Goal: Information Seeking & Learning: Check status

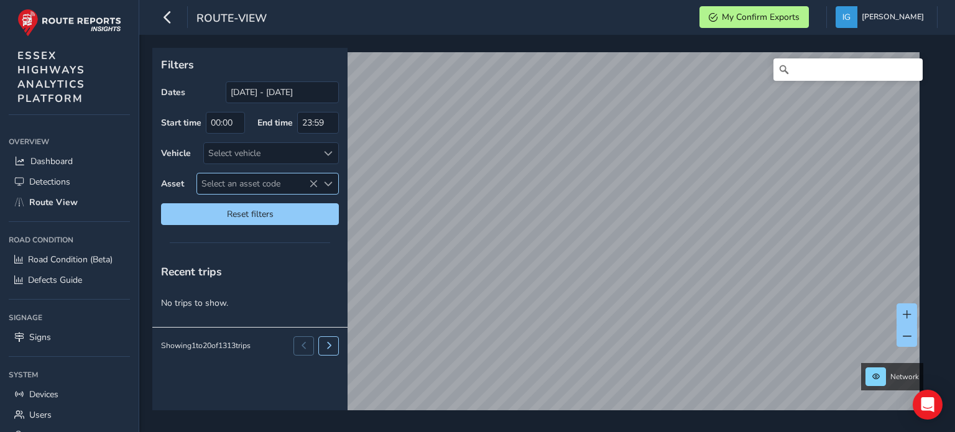
click at [328, 178] on div "Select an asset code" at bounding box center [328, 183] width 21 height 21
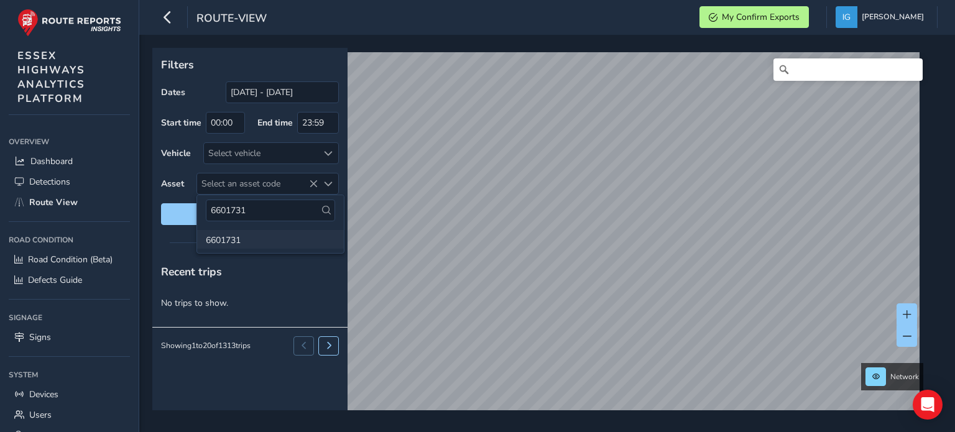
type input "6601731"
click at [229, 241] on li "6601731" at bounding box center [270, 239] width 147 height 19
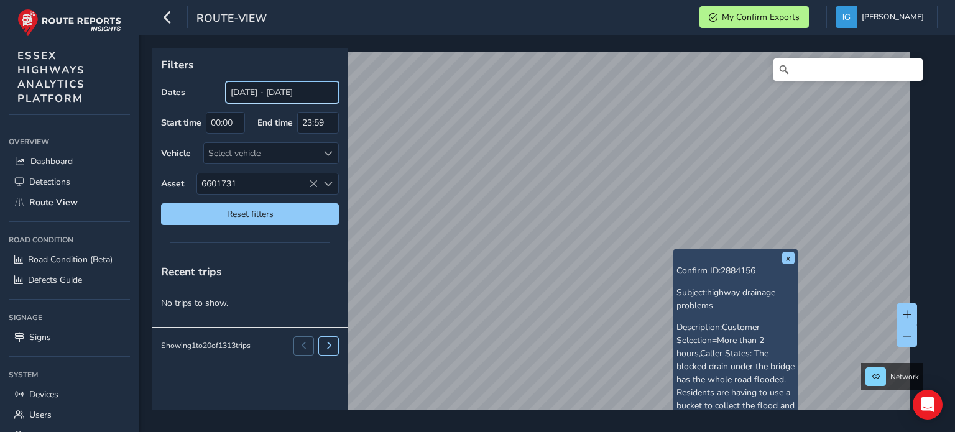
click at [276, 93] on input "[DATE] - [DATE]" at bounding box center [282, 92] width 113 height 22
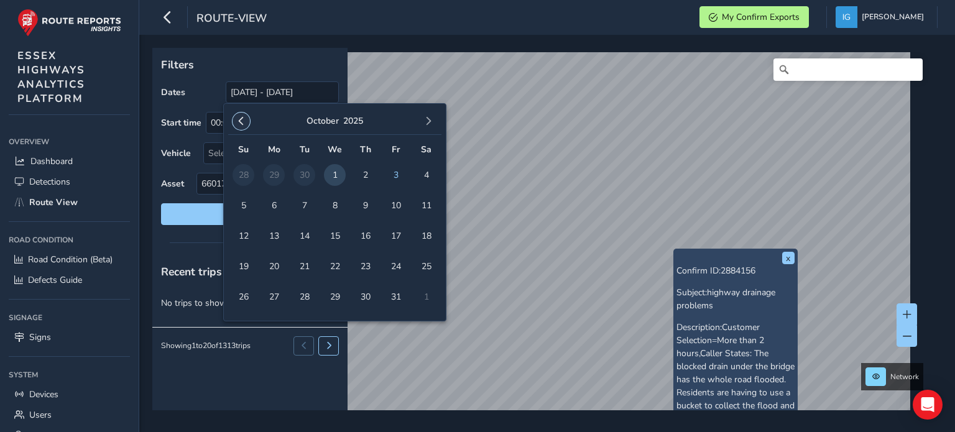
click at [239, 121] on span "button" at bounding box center [241, 121] width 9 height 9
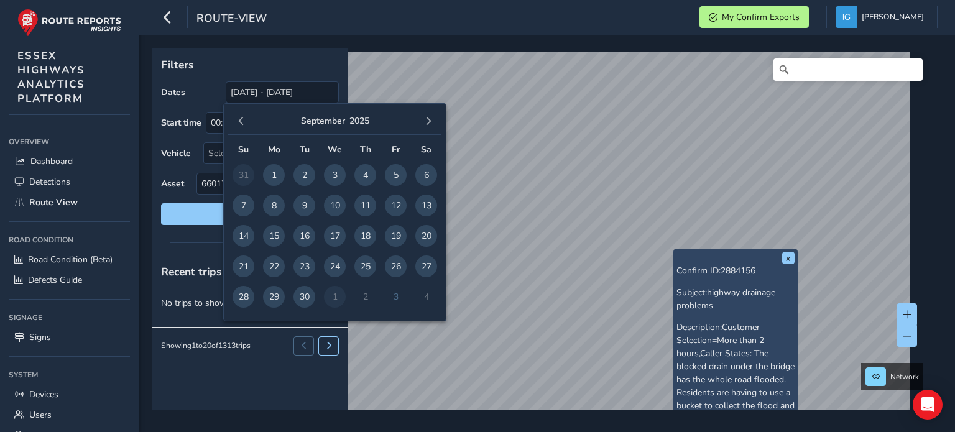
click at [239, 121] on span "button" at bounding box center [241, 121] width 9 height 9
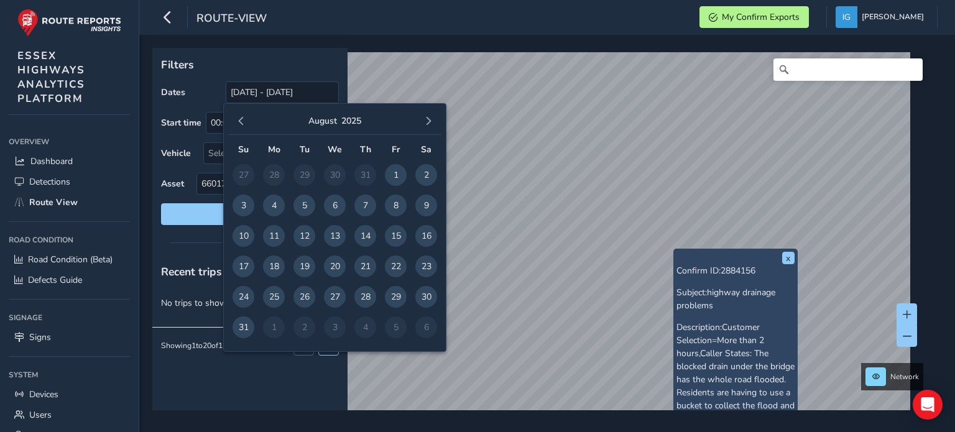
click at [239, 121] on span "button" at bounding box center [241, 121] width 9 height 9
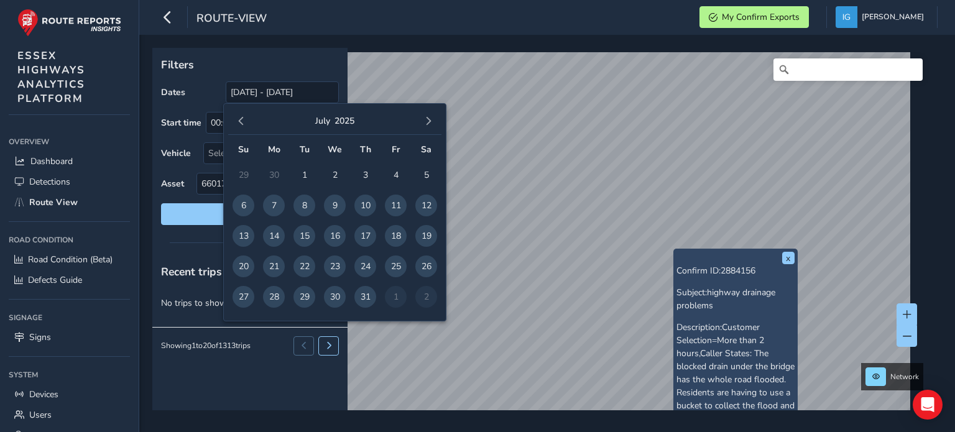
click at [239, 121] on span "button" at bounding box center [241, 121] width 9 height 9
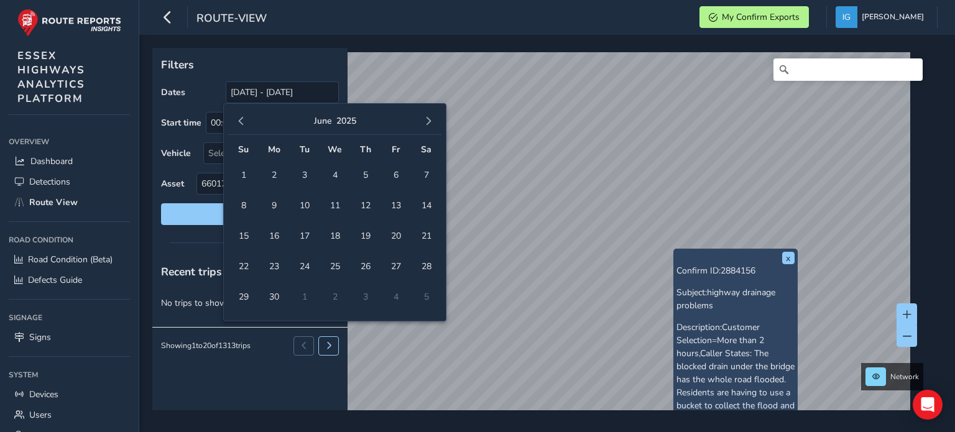
click at [239, 121] on span "button" at bounding box center [241, 121] width 9 height 9
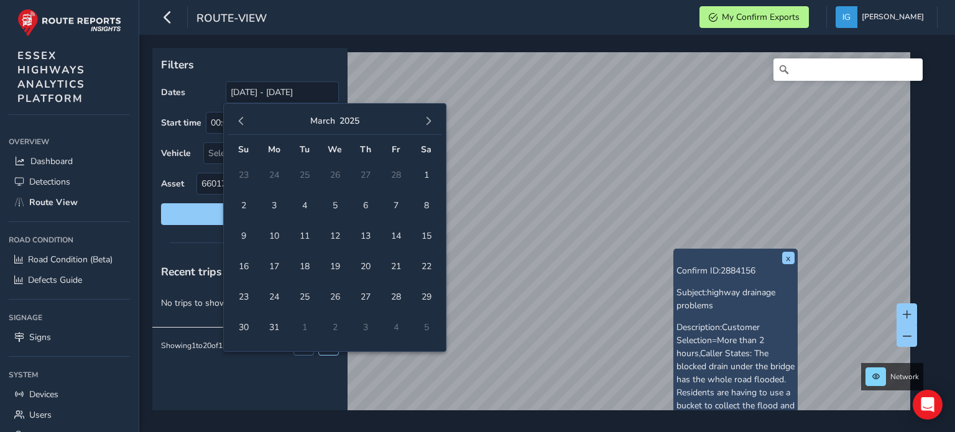
click at [239, 121] on span "button" at bounding box center [241, 121] width 9 height 9
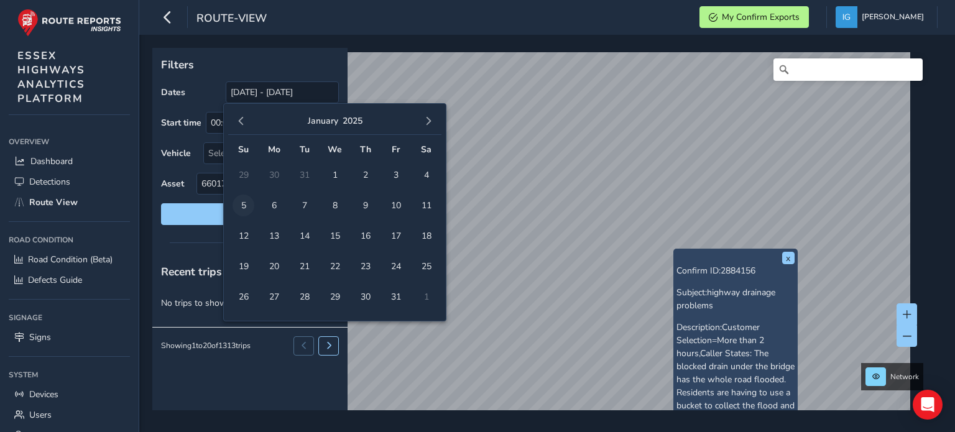
click at [244, 207] on span "5" at bounding box center [243, 206] width 22 height 22
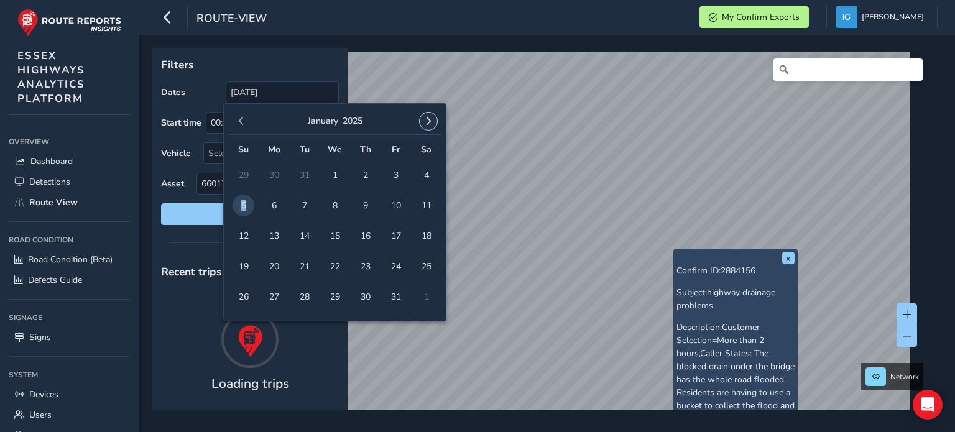
click at [429, 119] on span "button" at bounding box center [428, 121] width 9 height 9
click at [429, 120] on span "button" at bounding box center [428, 121] width 9 height 9
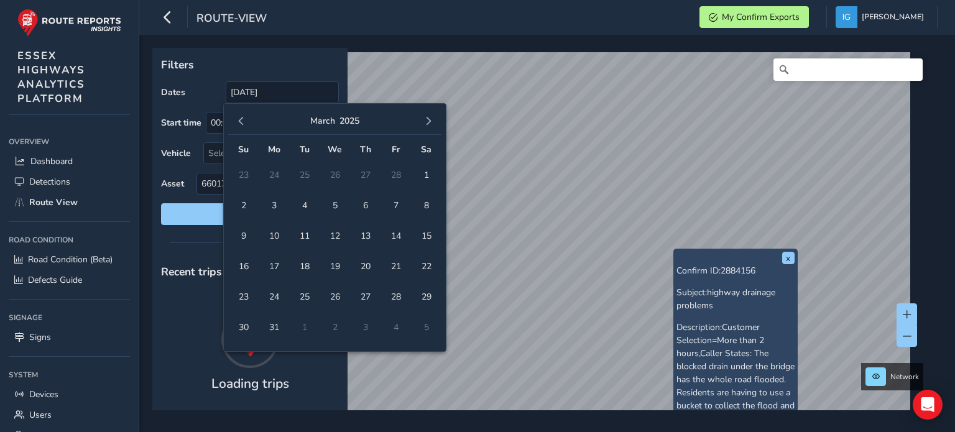
click at [429, 120] on span "button" at bounding box center [428, 121] width 9 height 9
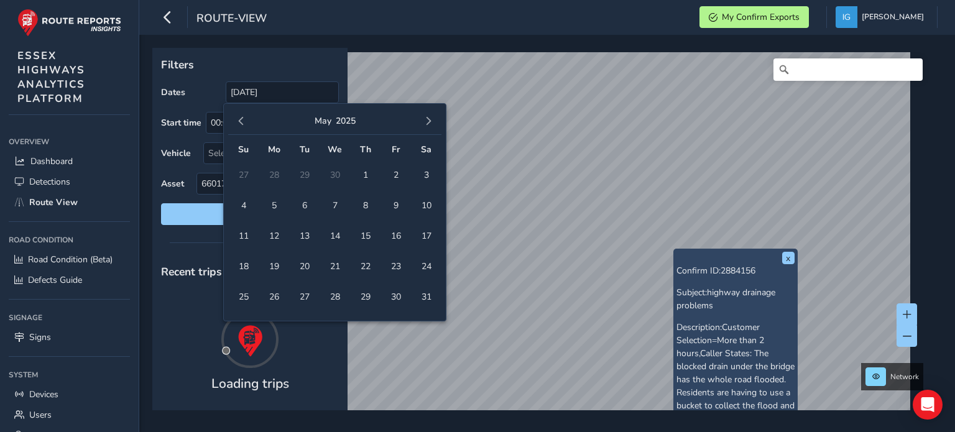
click at [429, 120] on span "button" at bounding box center [428, 121] width 9 height 9
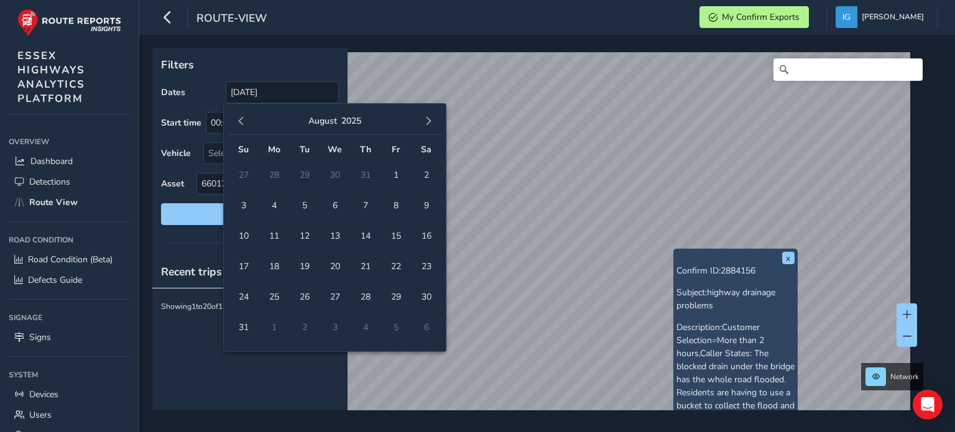
click at [429, 120] on span "button" at bounding box center [428, 121] width 9 height 9
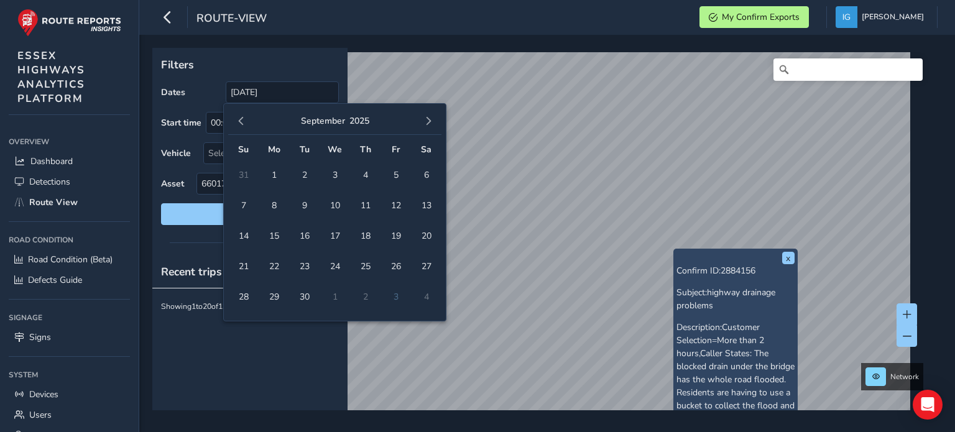
click at [429, 120] on span "button" at bounding box center [428, 121] width 9 height 9
click at [336, 176] on span "1" at bounding box center [335, 175] width 22 height 22
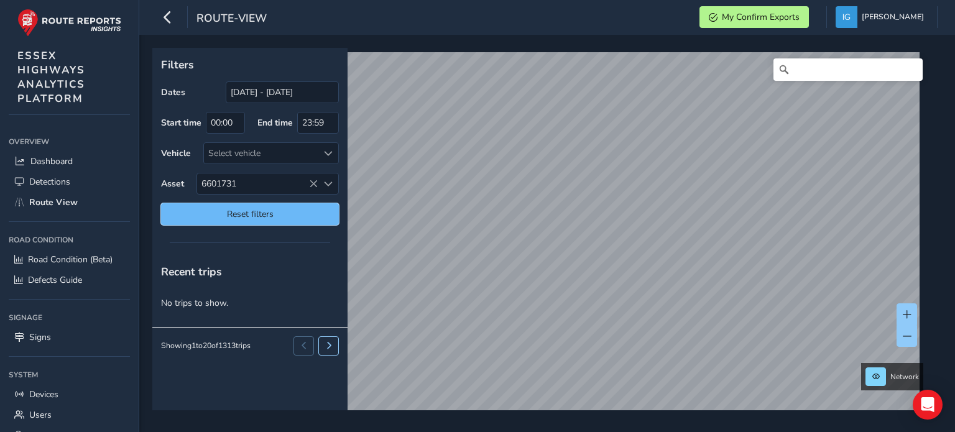
click at [284, 214] on span "Reset filters" at bounding box center [249, 214] width 159 height 12
type input "[DATE] - [DATE]"
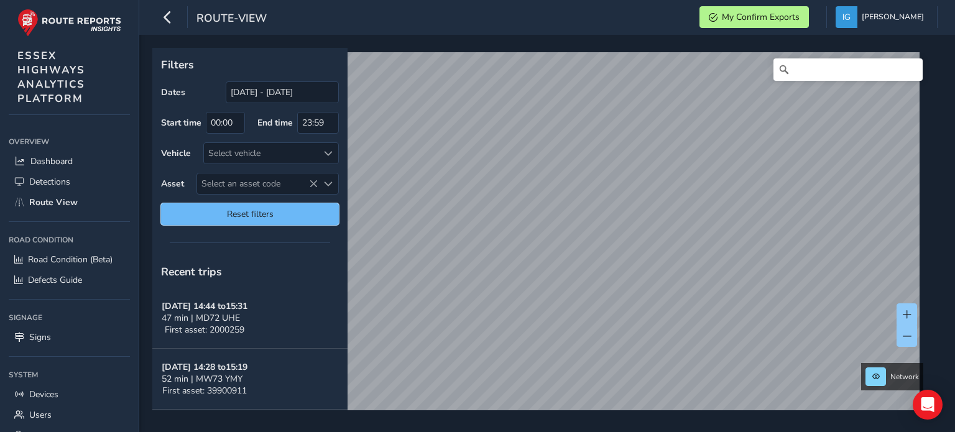
click at [243, 216] on span "Reset filters" at bounding box center [249, 214] width 159 height 12
click at [289, 211] on span "Reset filters" at bounding box center [249, 214] width 159 height 12
click at [328, 181] on span "Select an asset code" at bounding box center [328, 184] width 9 height 9
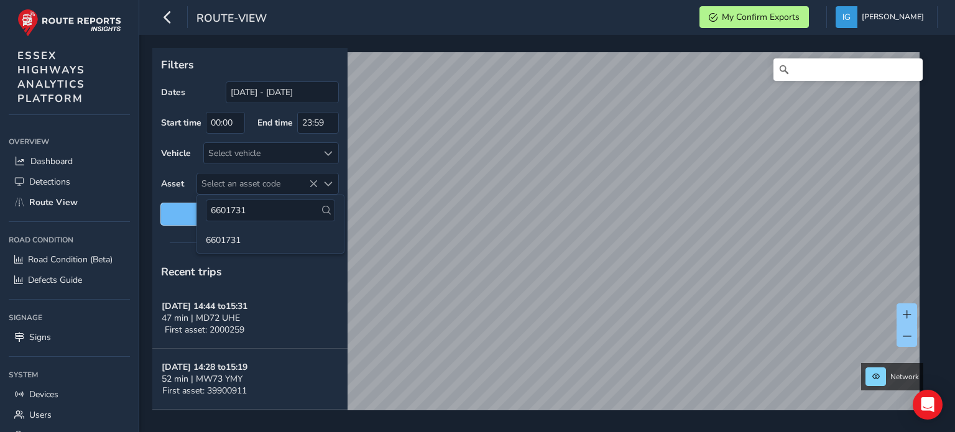
click at [173, 218] on span "Reset filters" at bounding box center [249, 214] width 159 height 12
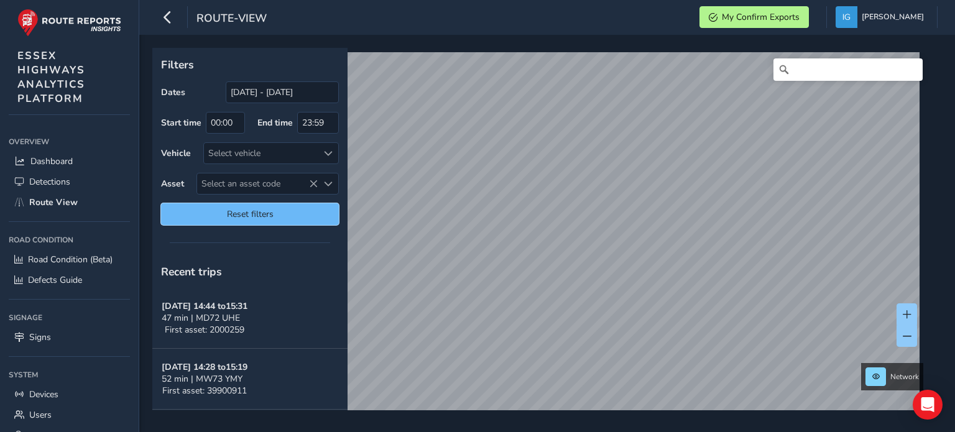
click at [181, 216] on span "Reset filters" at bounding box center [249, 214] width 159 height 12
click at [236, 206] on button "Reset filters" at bounding box center [250, 214] width 178 height 22
click at [237, 211] on span "Reset filters" at bounding box center [249, 214] width 159 height 12
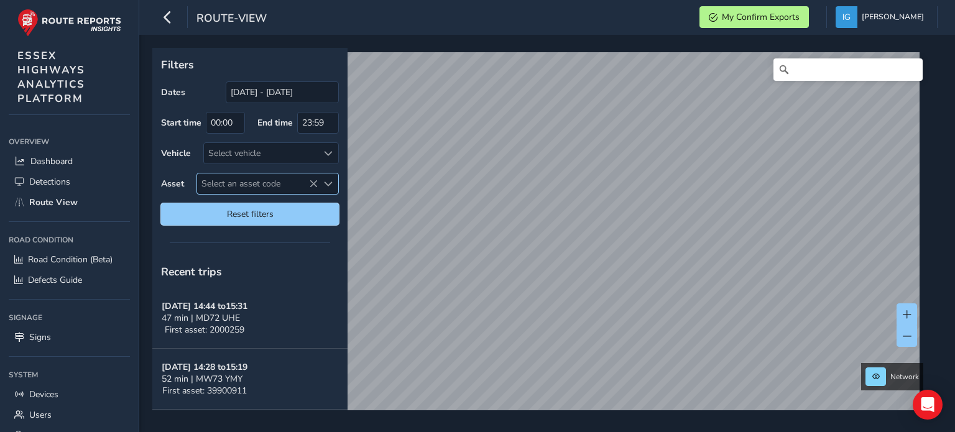
drag, startPoint x: 237, startPoint y: 211, endPoint x: 298, endPoint y: 188, distance: 65.1
click at [241, 211] on span "Reset filters" at bounding box center [249, 214] width 159 height 12
click at [328, 183] on span "Select an asset code" at bounding box center [328, 184] width 9 height 9
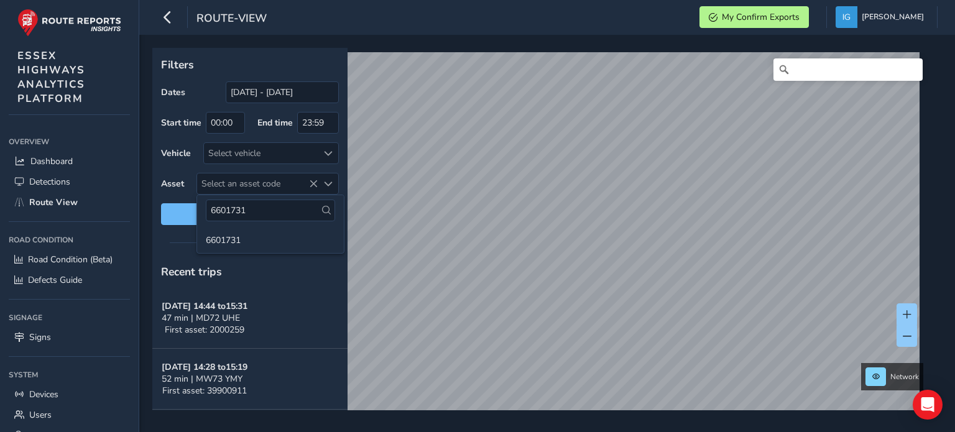
drag, startPoint x: 255, startPoint y: 208, endPoint x: 179, endPoint y: 203, distance: 76.6
click at [180, 203] on body "route-view My Confirm Exports [PERSON_NAME] Colour Scheme: Dark Dim Light Logou…" at bounding box center [477, 216] width 955 height 432
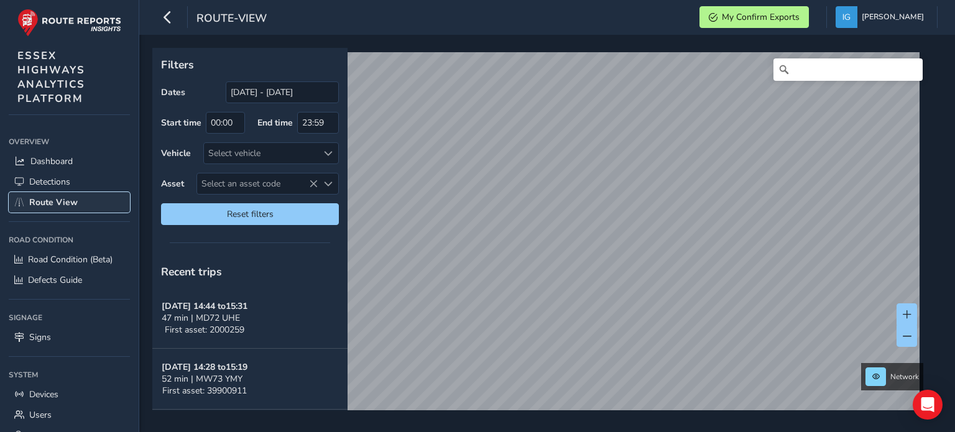
click at [47, 200] on span "Route View" at bounding box center [53, 202] width 48 height 12
click at [331, 181] on span "Select an asset code" at bounding box center [328, 184] width 9 height 9
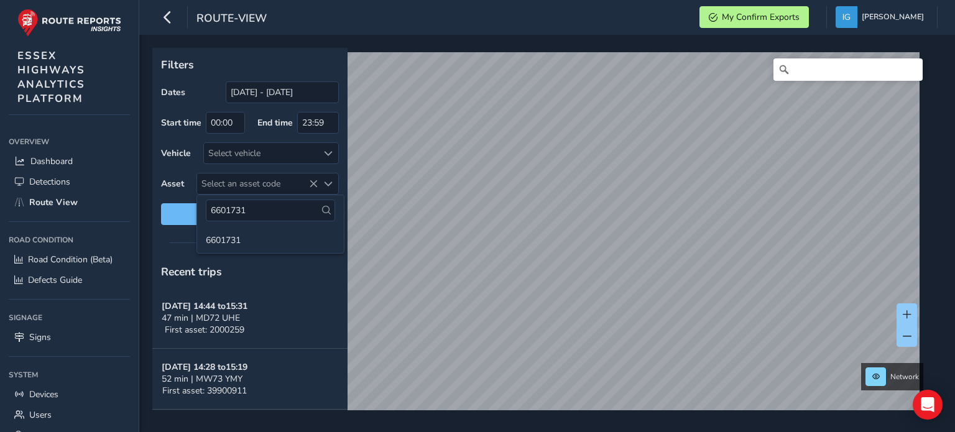
drag, startPoint x: 258, startPoint y: 209, endPoint x: 190, endPoint y: 204, distance: 68.5
click at [194, 204] on body "route-view My Confirm Exports [PERSON_NAME] Colour Scheme: Dark Dim Light Logou…" at bounding box center [477, 216] width 955 height 432
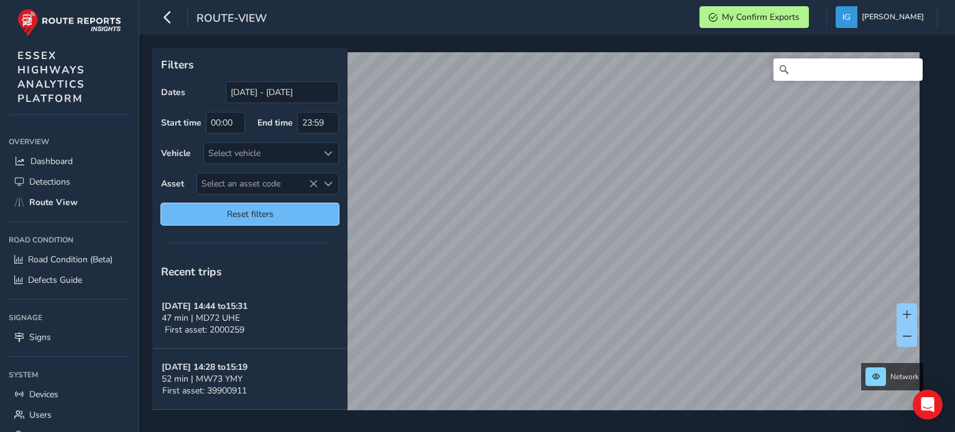
click at [258, 213] on span "Reset filters" at bounding box center [249, 214] width 159 height 12
click at [257, 213] on span "Reset filters" at bounding box center [249, 214] width 159 height 12
click at [329, 183] on span "Select an asset code" at bounding box center [328, 184] width 9 height 9
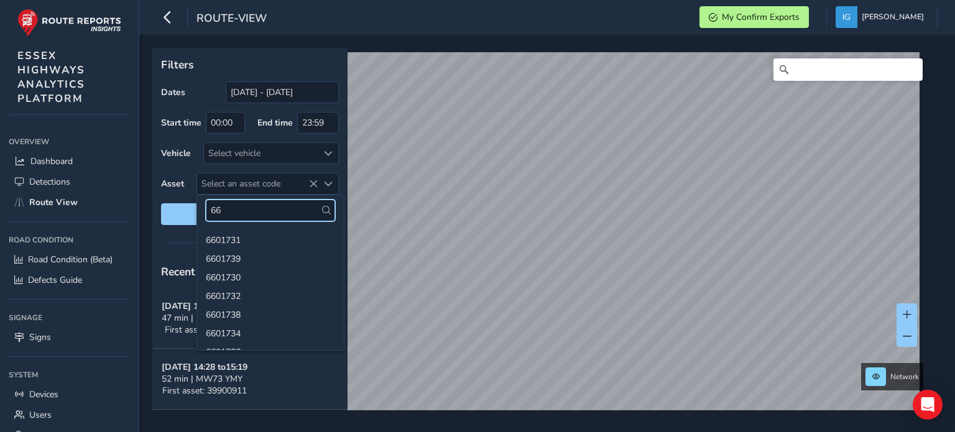
type input "6"
paste input "6601817"
type input "6601817"
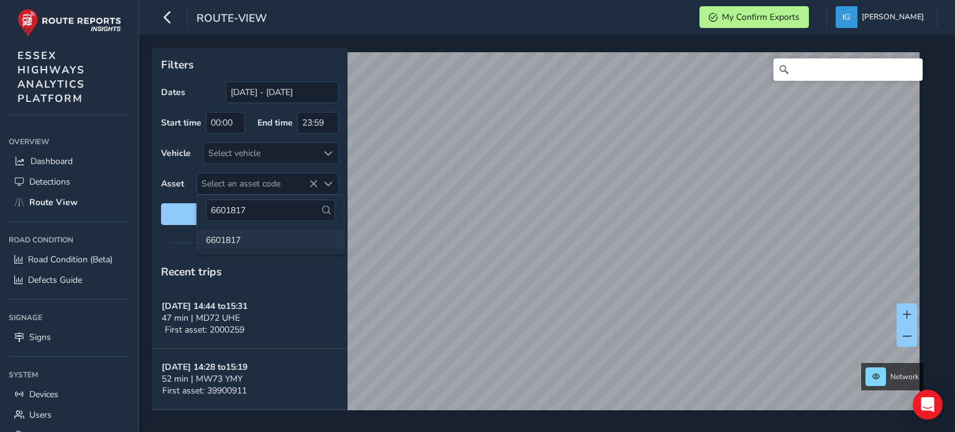
click at [230, 239] on li "6601817" at bounding box center [270, 239] width 147 height 19
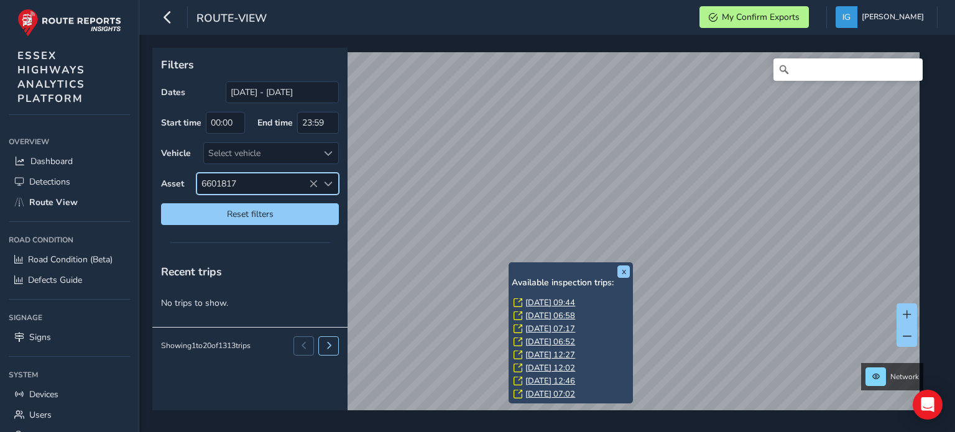
click at [531, 301] on link "[DATE] 09:44" at bounding box center [550, 302] width 50 height 11
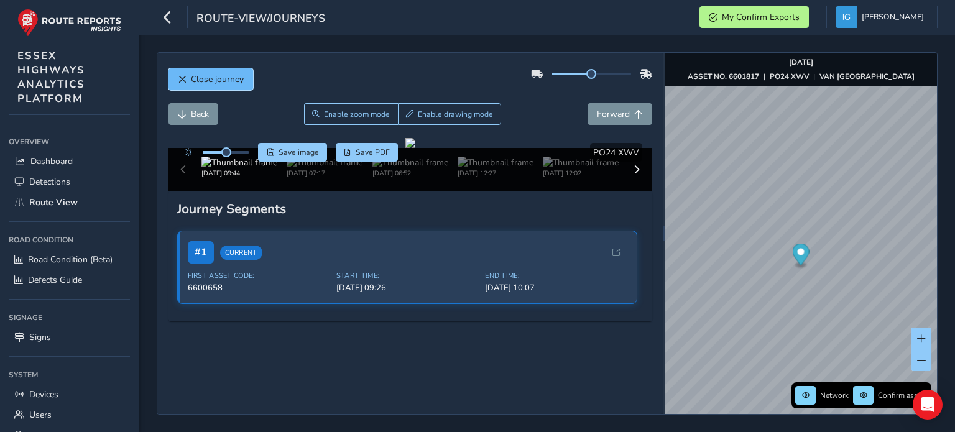
click at [206, 84] on span "Close journey" at bounding box center [217, 79] width 53 height 12
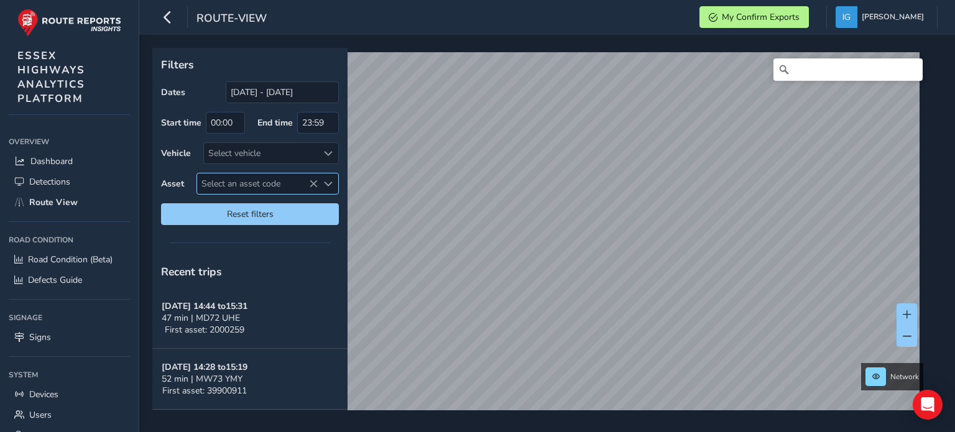
click at [330, 181] on span "Select an asset code" at bounding box center [328, 184] width 9 height 9
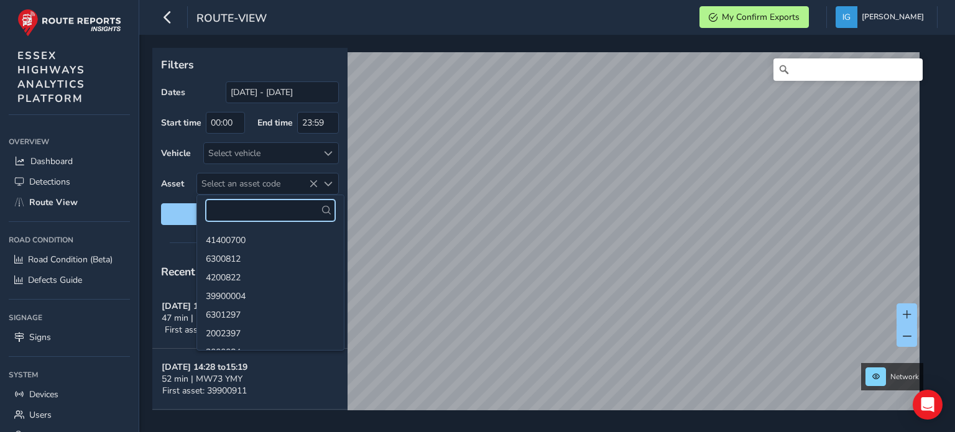
paste input "32200203"
type input "32200203"
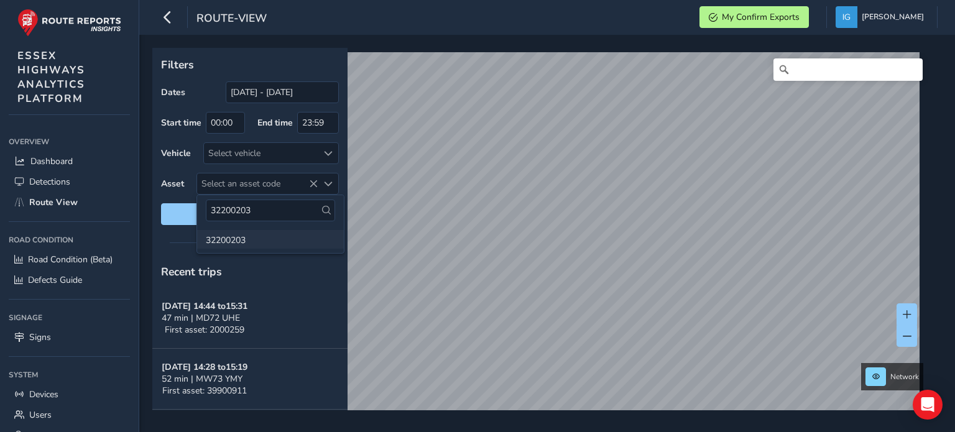
click at [233, 236] on li "32200203" at bounding box center [270, 239] width 147 height 19
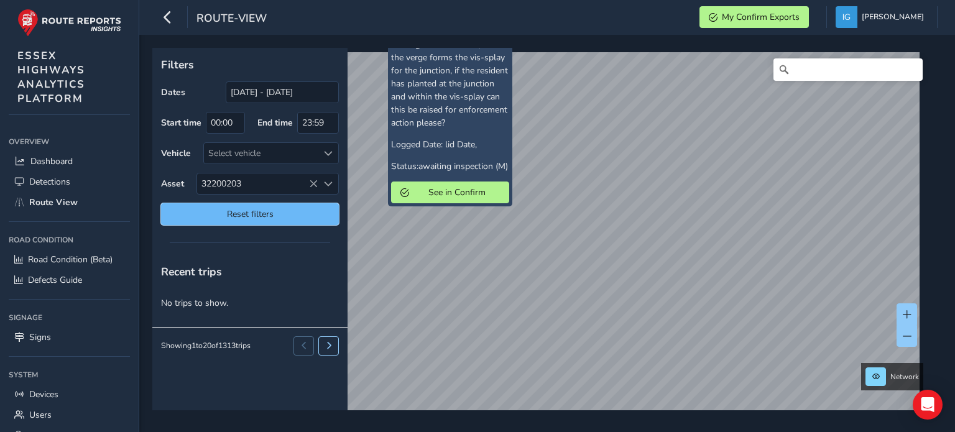
click at [273, 218] on span "Reset filters" at bounding box center [249, 214] width 159 height 12
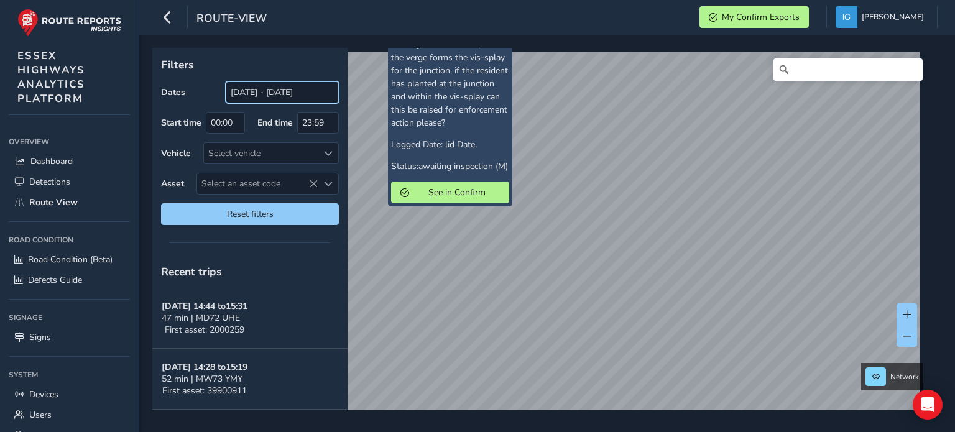
click at [261, 94] on input "[DATE] - [DATE]" at bounding box center [282, 92] width 113 height 22
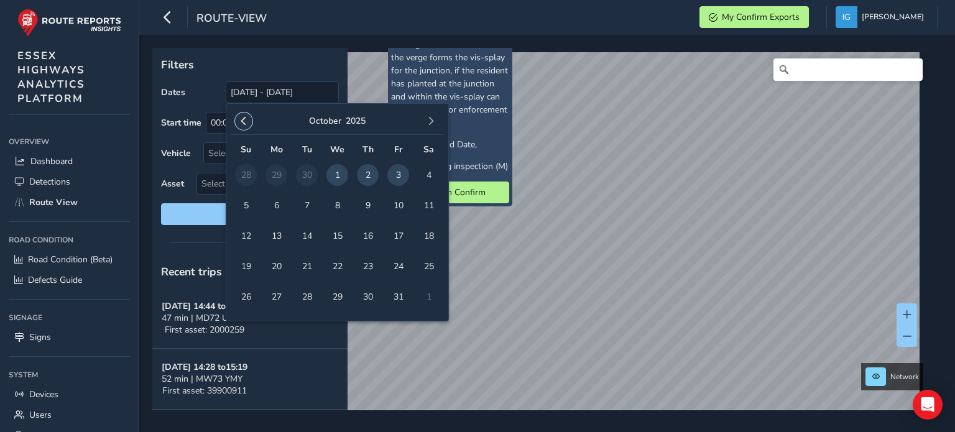
click at [244, 126] on button "button" at bounding box center [243, 120] width 17 height 17
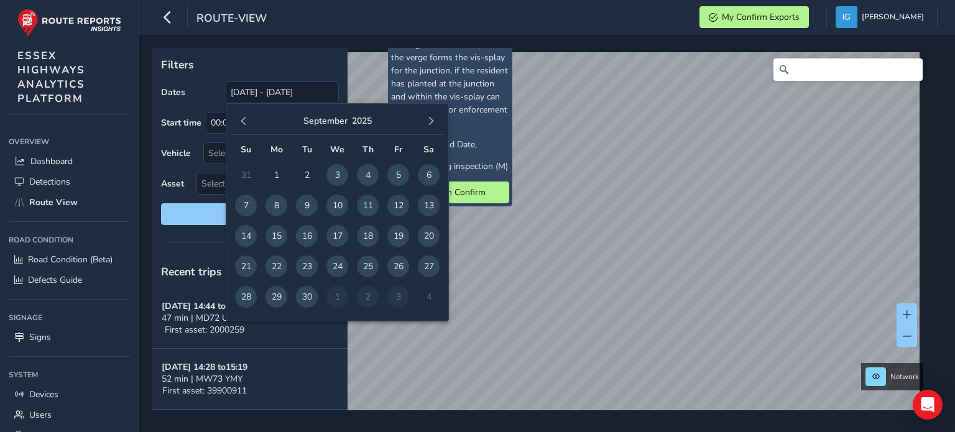
click at [244, 126] on button "button" at bounding box center [243, 120] width 17 height 17
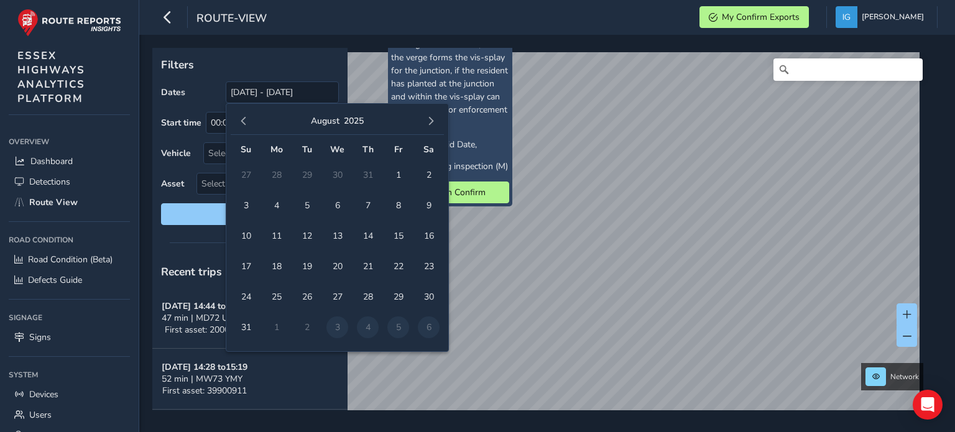
click at [244, 126] on button "button" at bounding box center [243, 120] width 17 height 17
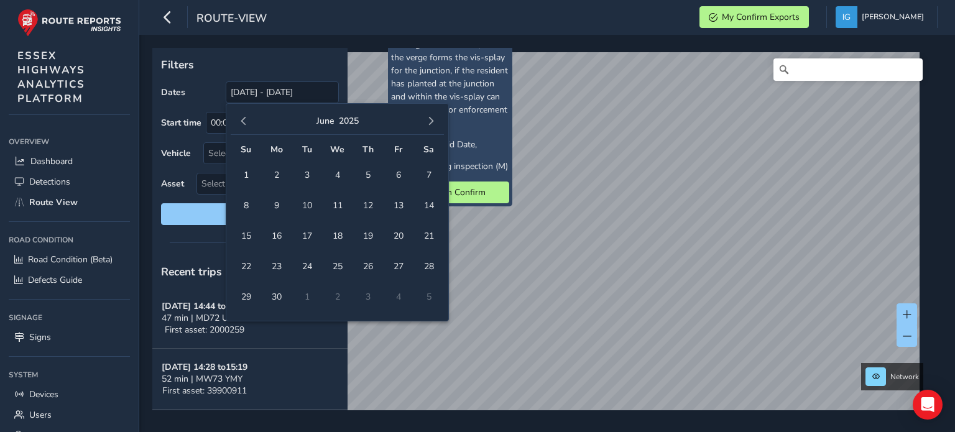
click at [244, 126] on button "button" at bounding box center [243, 120] width 17 height 17
drag, startPoint x: 249, startPoint y: 208, endPoint x: 272, endPoint y: 187, distance: 31.7
click at [250, 208] on span "6" at bounding box center [246, 206] width 22 height 22
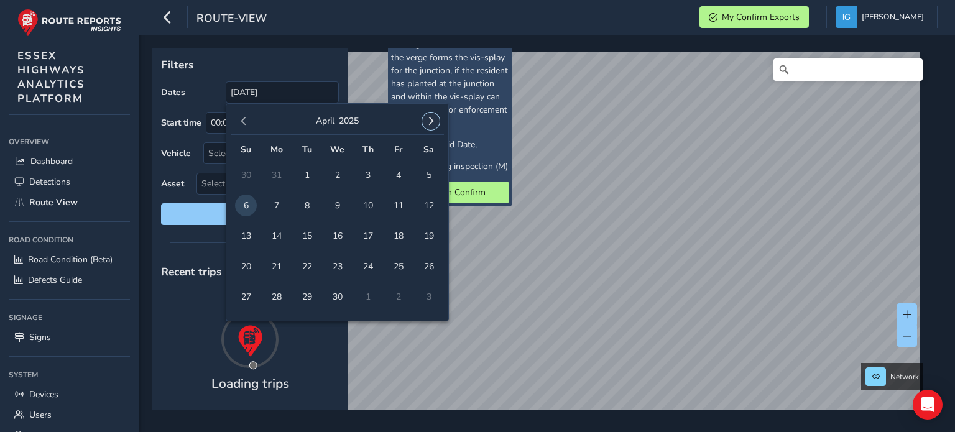
click at [428, 119] on span "button" at bounding box center [430, 121] width 9 height 9
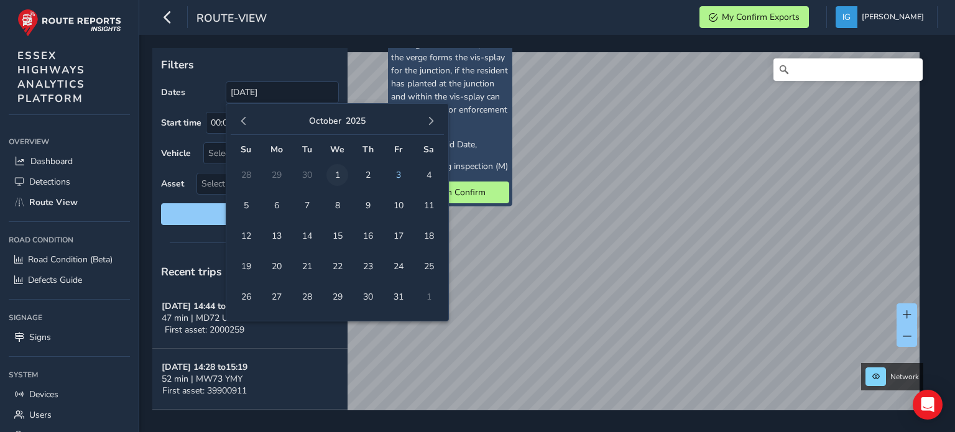
click at [336, 177] on span "1" at bounding box center [337, 175] width 22 height 22
type input "[DATE] - [DATE]"
